Goal: Task Accomplishment & Management: Manage account settings

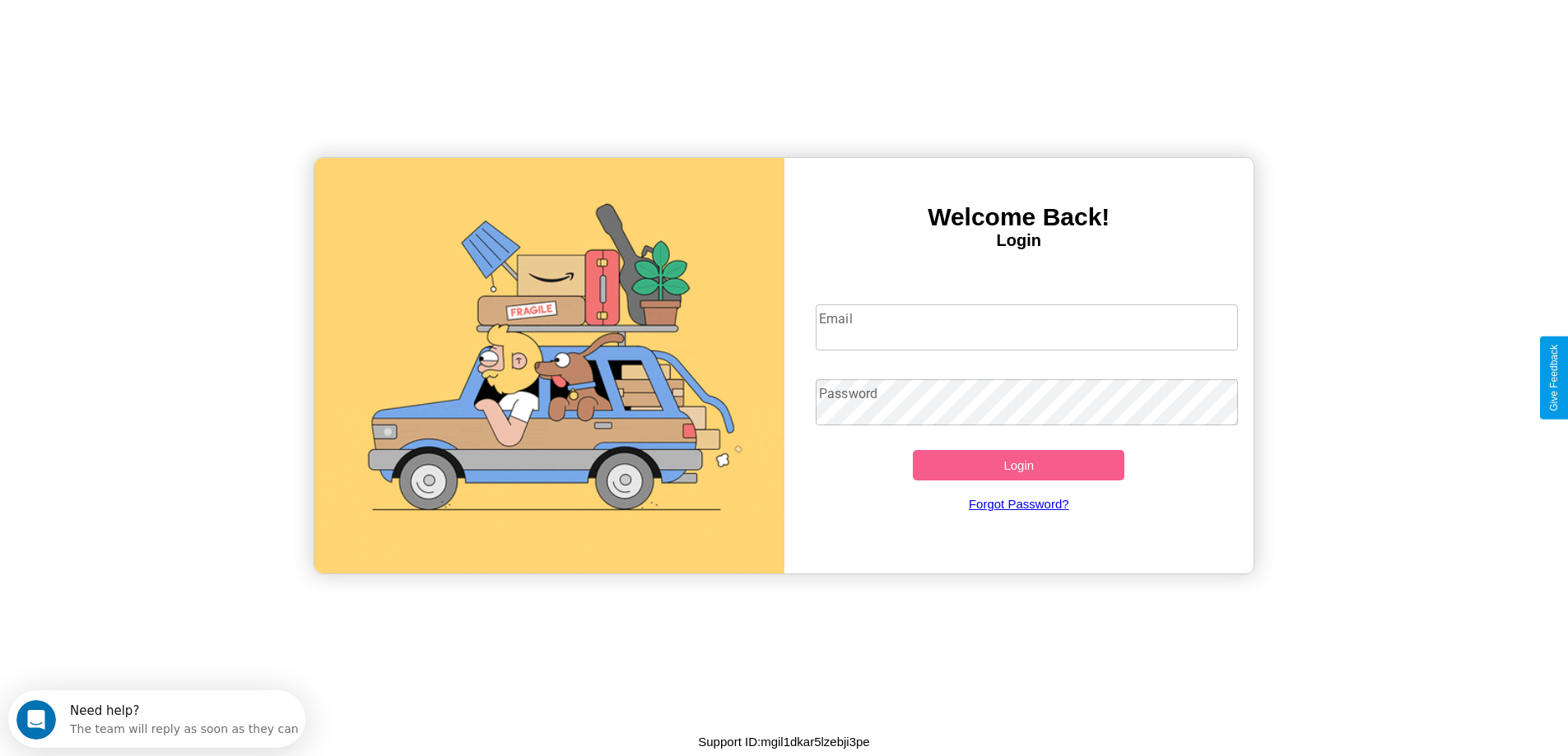
click at [1027, 327] on input "Email" at bounding box center [1026, 327] width 422 height 47
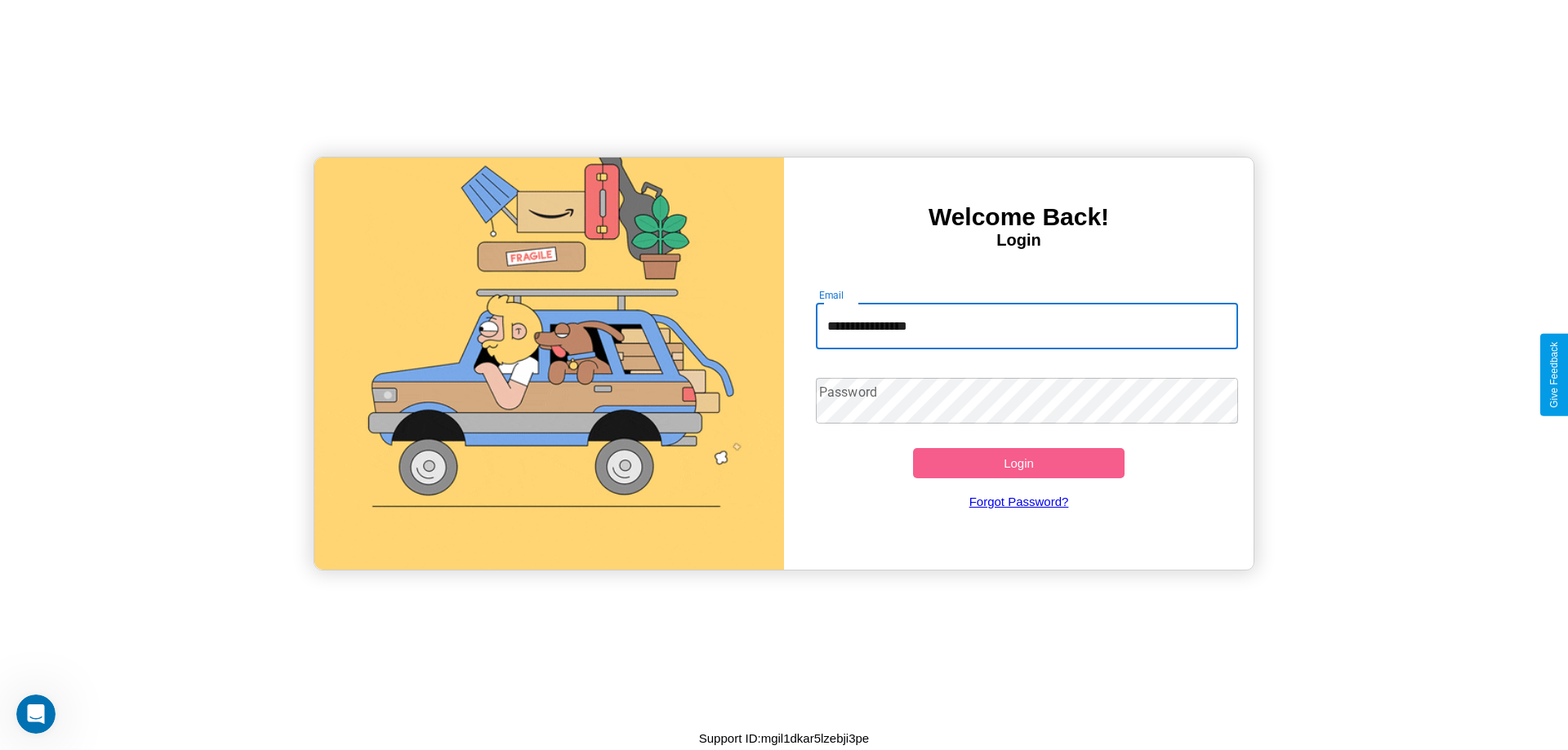
type input "**********"
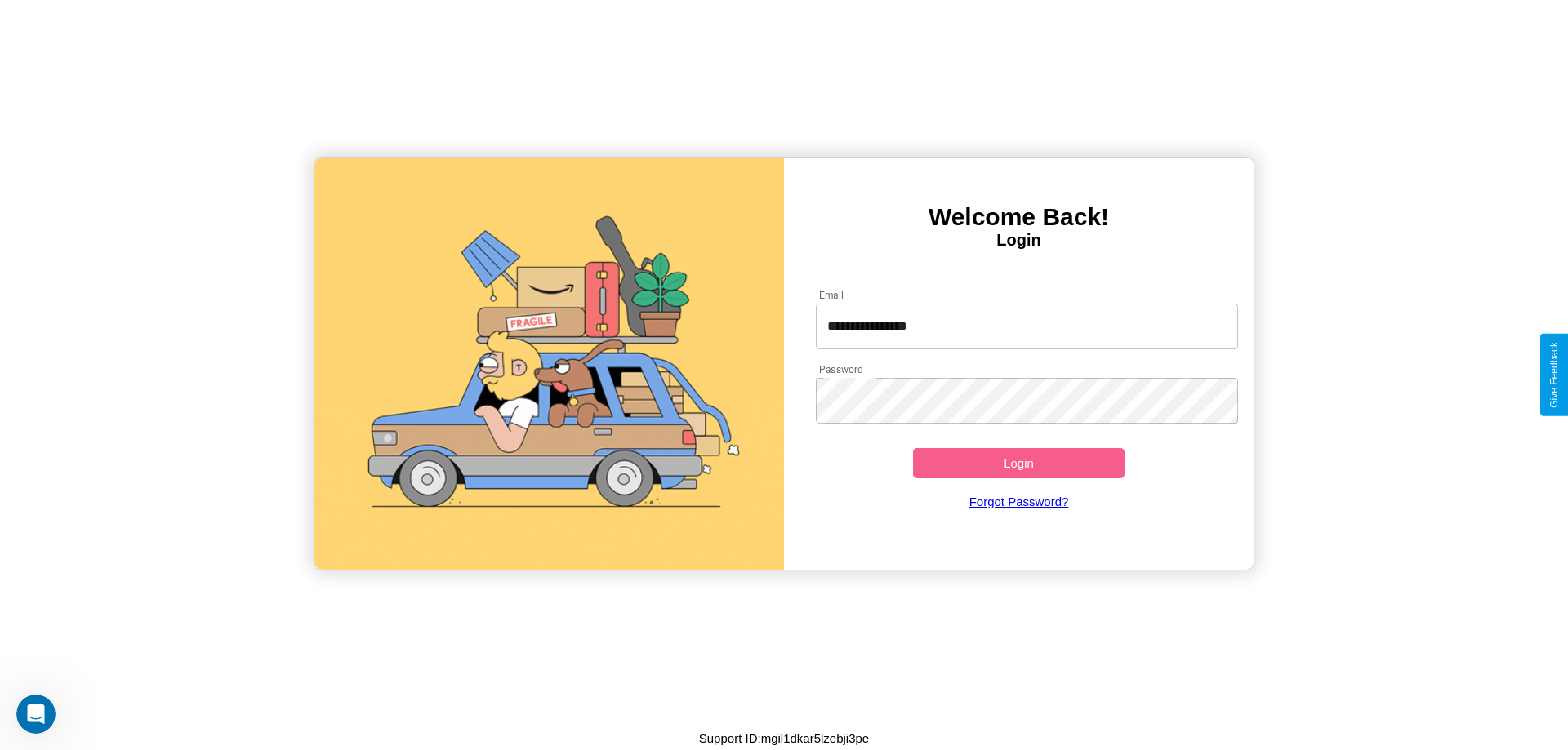
click at [1019, 463] on button "Login" at bounding box center [1019, 463] width 212 height 30
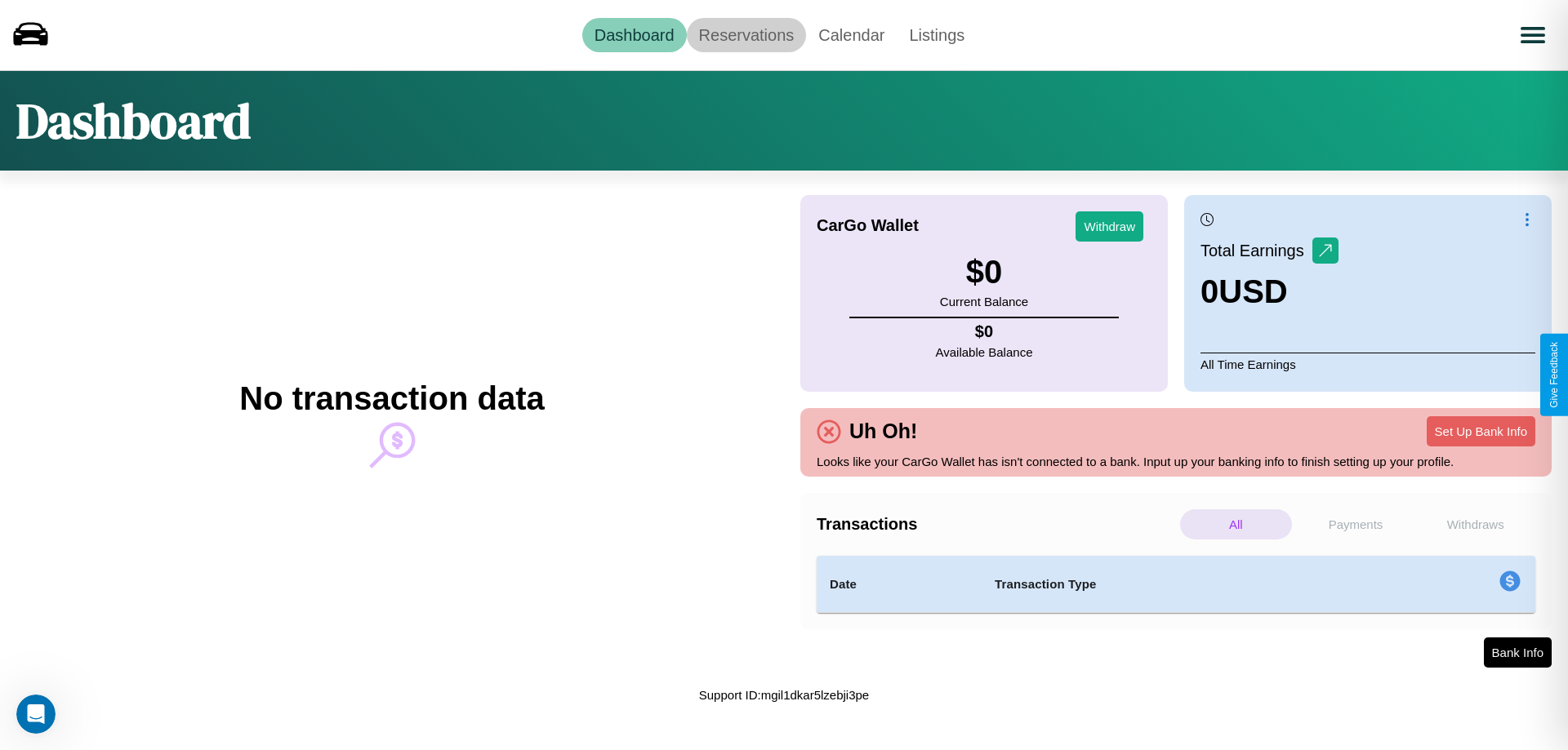
click at [746, 34] on link "Reservations" at bounding box center [746, 35] width 120 height 34
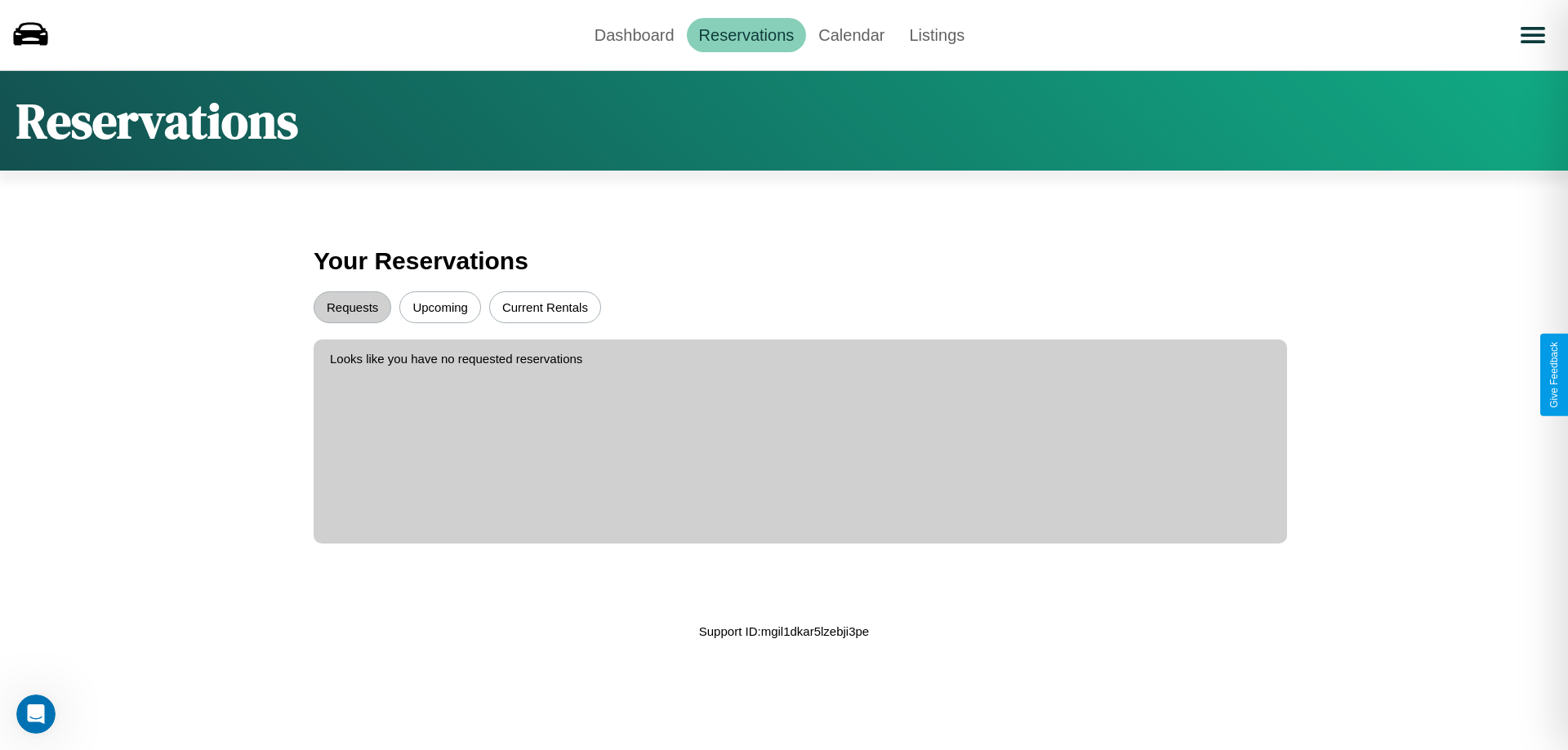
click at [545, 307] on button "Current Rentals" at bounding box center [546, 307] width 112 height 32
click at [352, 307] on button "Requests" at bounding box center [353, 307] width 78 height 32
click at [440, 307] on button "Upcoming" at bounding box center [440, 307] width 81 height 32
click at [851, 34] on link "Calendar" at bounding box center [851, 35] width 90 height 34
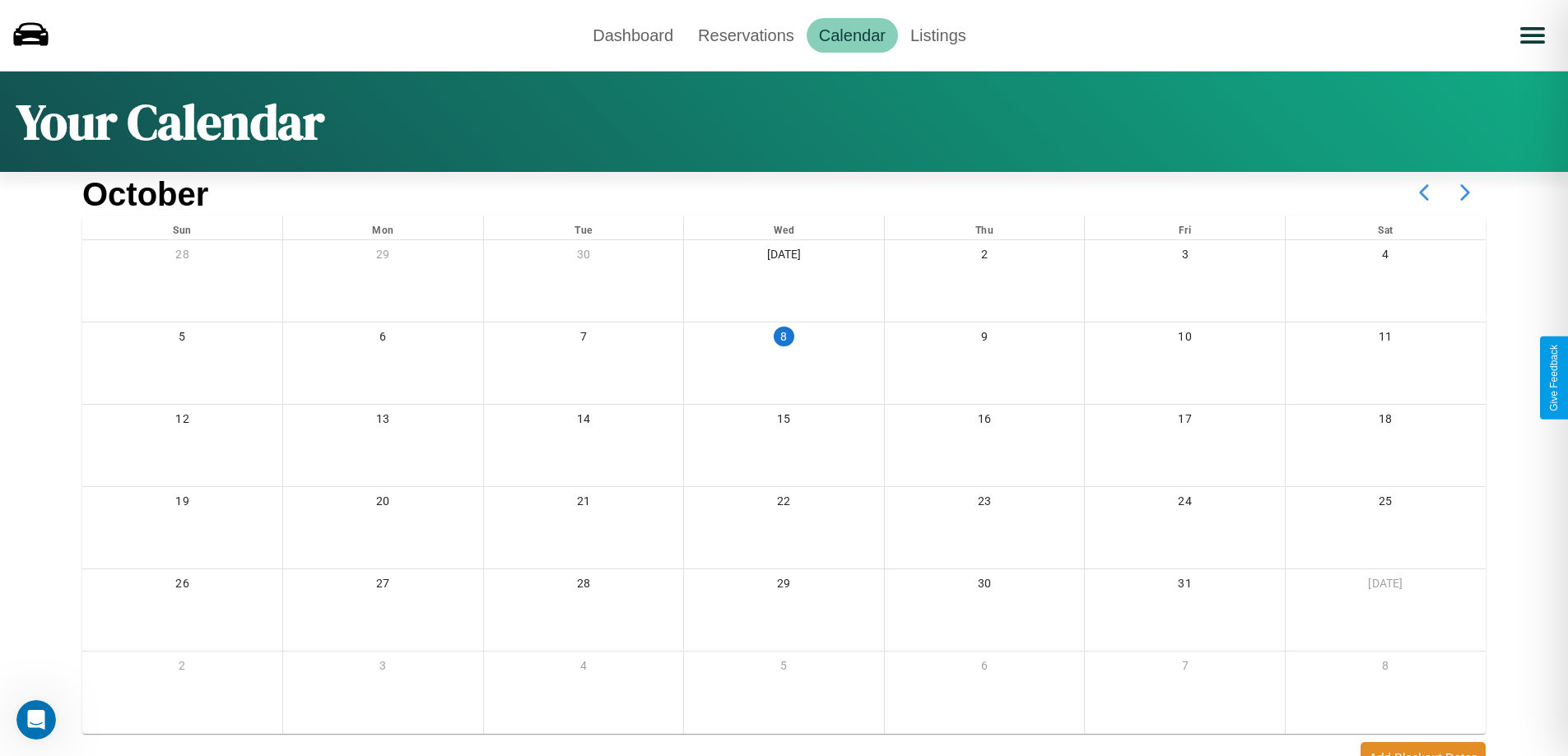
click at [1466, 192] on icon at bounding box center [1465, 192] width 41 height 41
